Goal: Transaction & Acquisition: Subscribe to service/newsletter

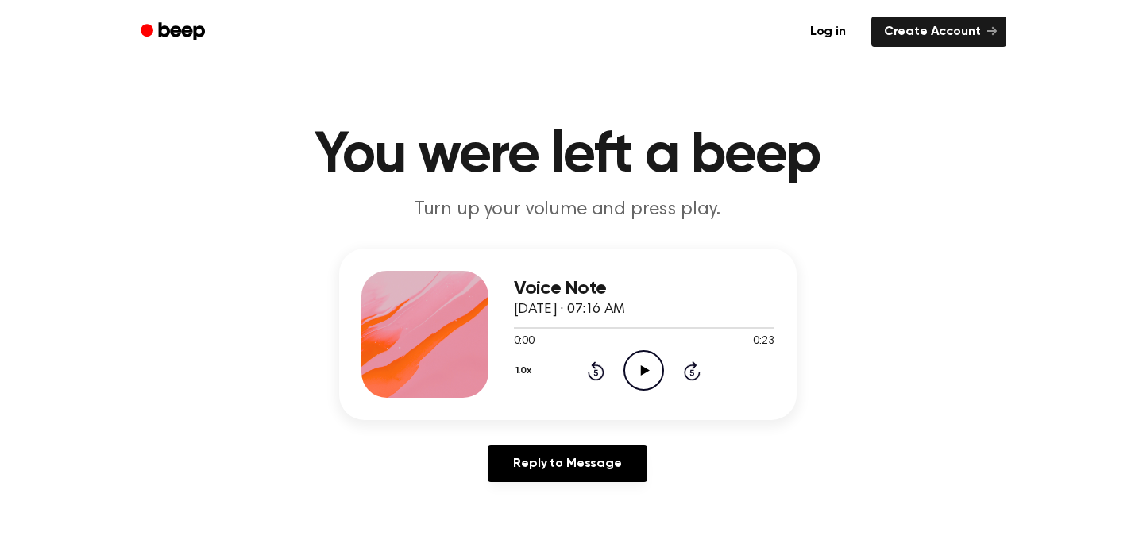
click at [650, 344] on div "0:00 0:23" at bounding box center [644, 342] width 261 height 17
click at [650, 358] on icon "Play Audio" at bounding box center [644, 370] width 41 height 41
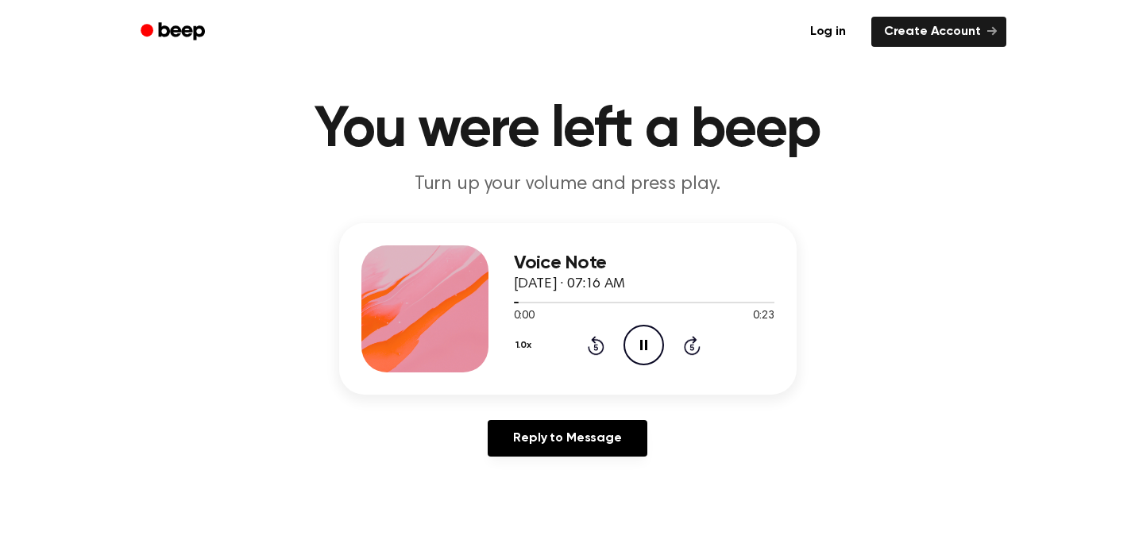
scroll to position [32, 0]
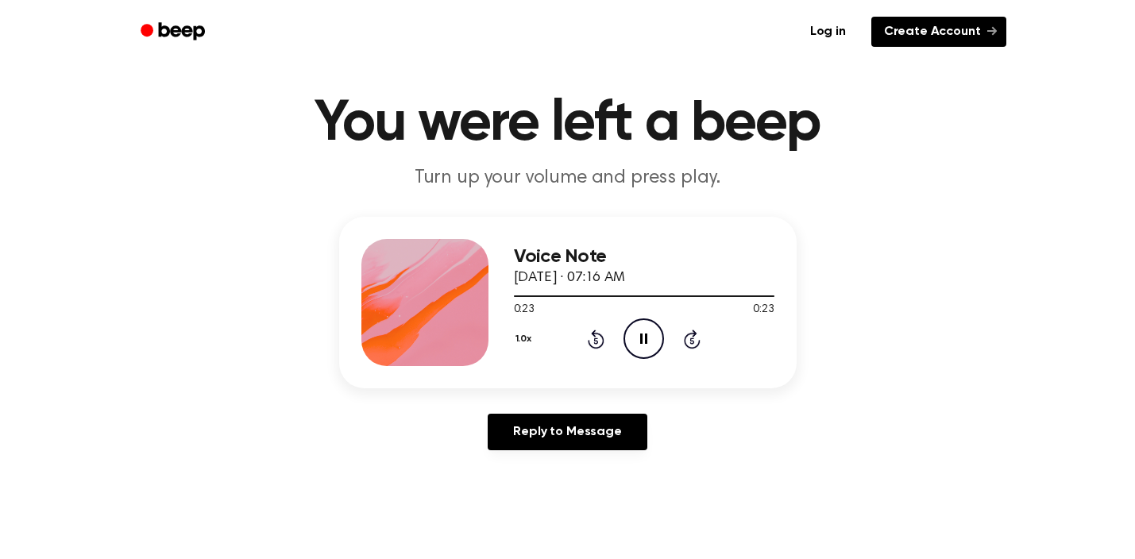
click at [909, 33] on link "Create Account" at bounding box center [939, 32] width 135 height 30
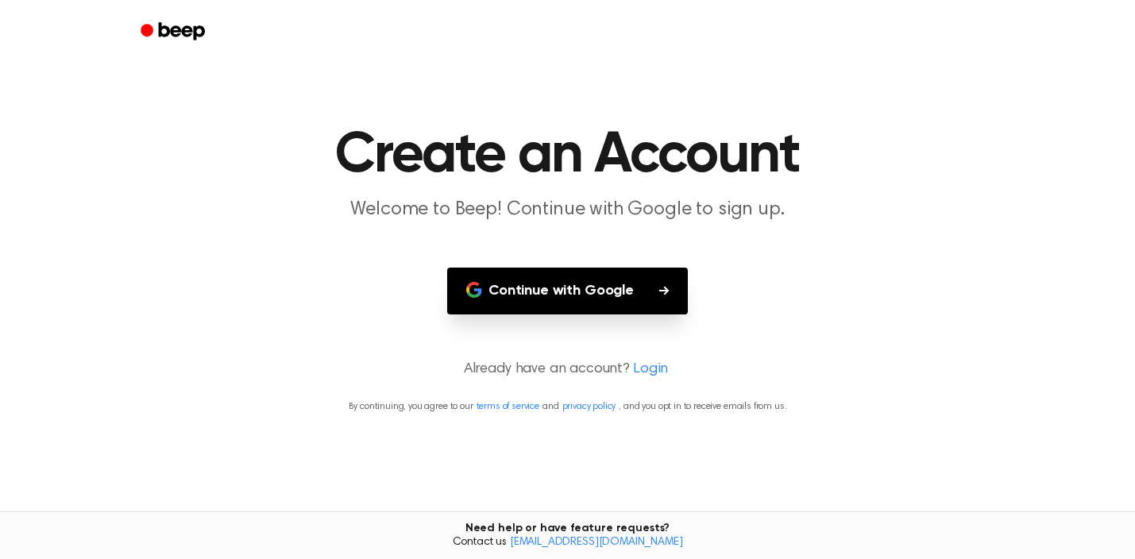
click at [623, 294] on button "Continue with Google" at bounding box center [567, 291] width 241 height 47
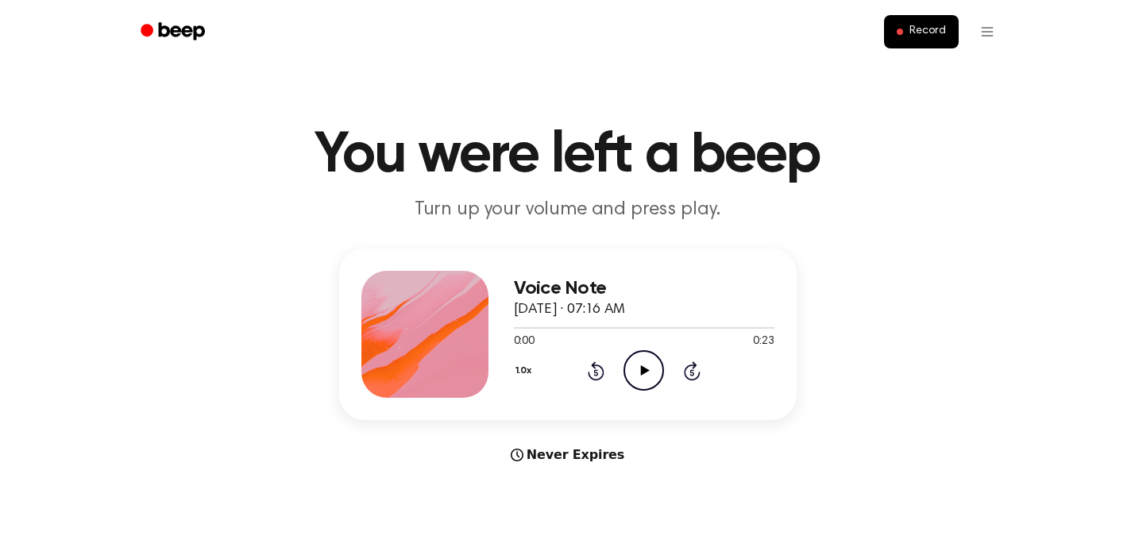
click at [656, 368] on icon "Play Audio" at bounding box center [644, 370] width 41 height 41
click at [648, 378] on icon "Pause Audio" at bounding box center [644, 370] width 41 height 41
click at [648, 364] on icon "Play Audio" at bounding box center [644, 370] width 41 height 41
click at [638, 349] on div "0:00 1:02" at bounding box center [644, 342] width 261 height 17
click at [639, 362] on icon "Play Audio" at bounding box center [644, 370] width 41 height 41
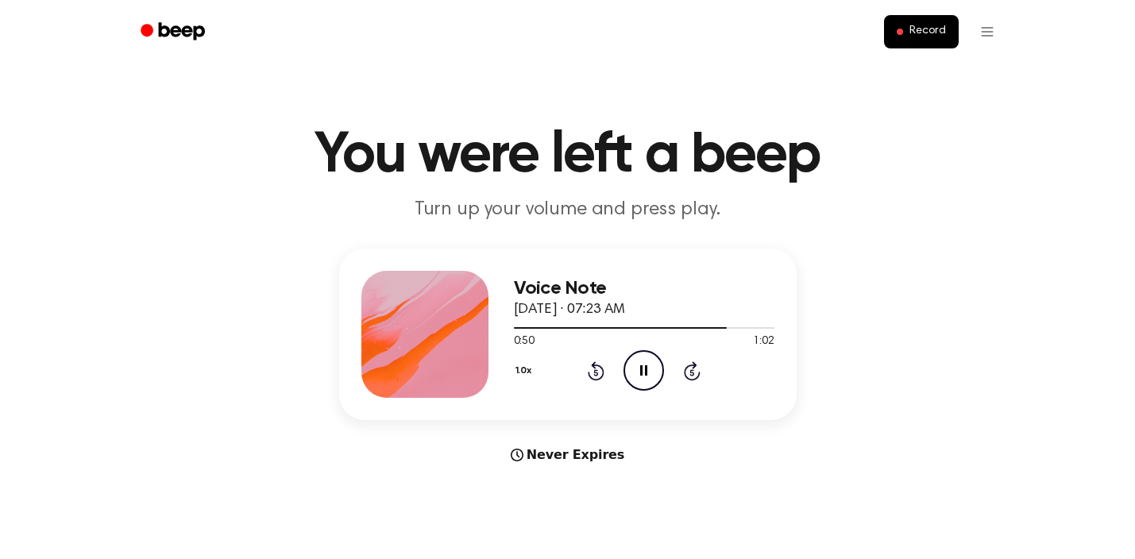
click at [632, 371] on icon "Pause Audio" at bounding box center [644, 370] width 41 height 41
